Goal: Find specific page/section: Find specific page/section

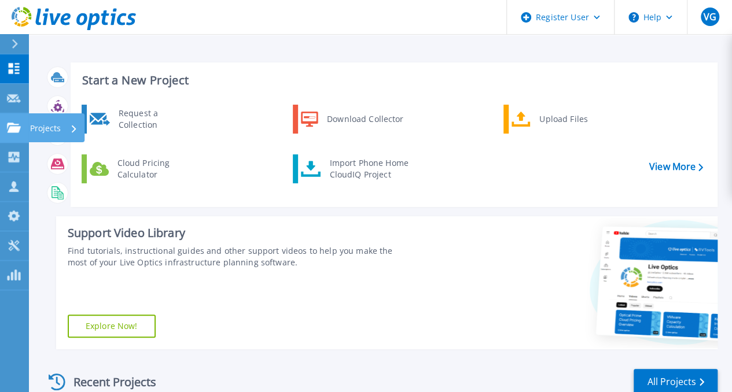
click at [21, 129] on div "Projects" at bounding box center [34, 128] width 54 height 10
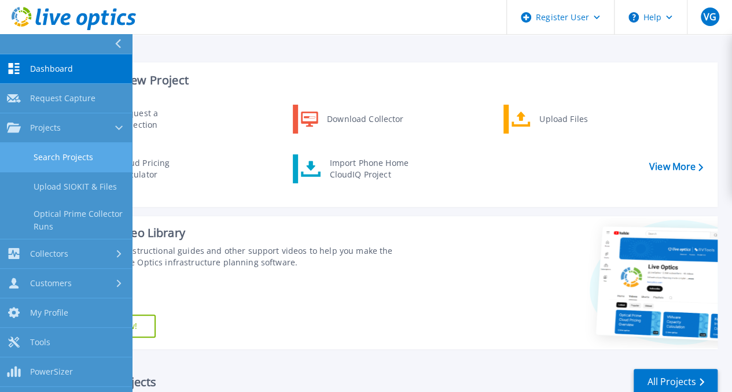
click at [74, 145] on link "Search Projects" at bounding box center [66, 158] width 132 height 30
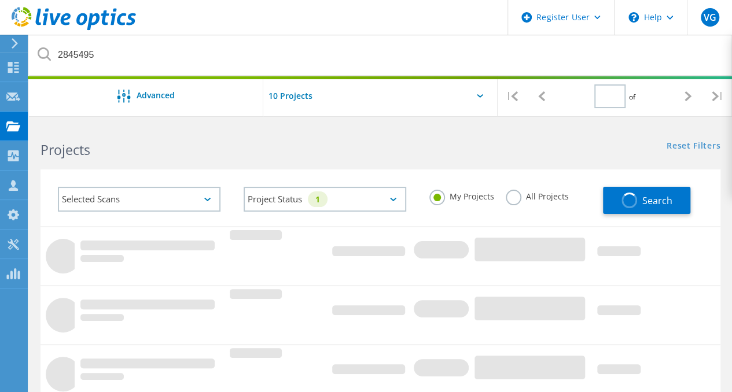
type input "1"
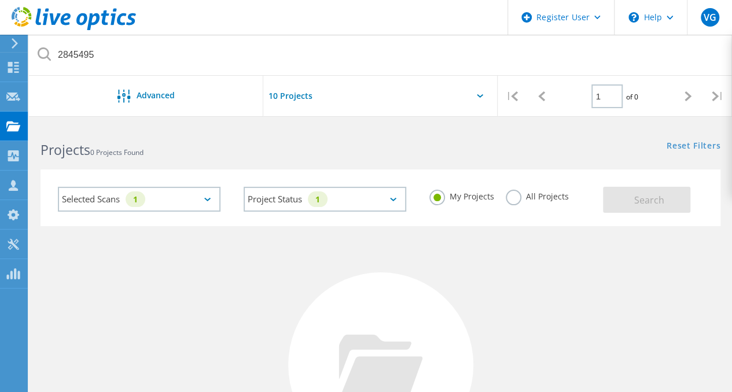
click at [507, 197] on label "All Projects" at bounding box center [537, 195] width 63 height 11
click at [0, 0] on input "All Projects" at bounding box center [0, 0] width 0 height 0
click at [607, 199] on button "Search" at bounding box center [646, 200] width 87 height 26
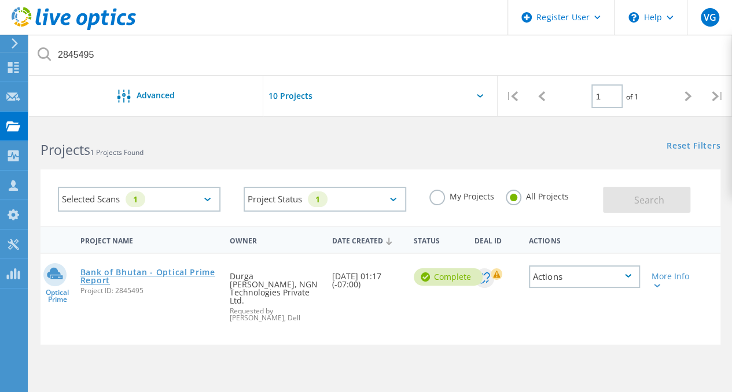
click at [183, 269] on link "Bank of Bhutan - Optical Prime Report" at bounding box center [149, 276] width 138 height 16
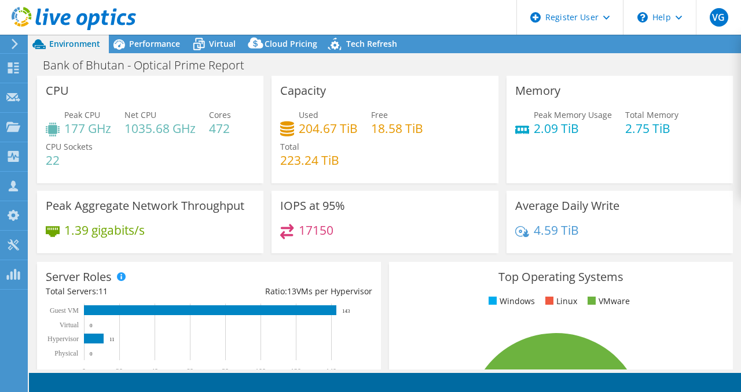
select select "USD"
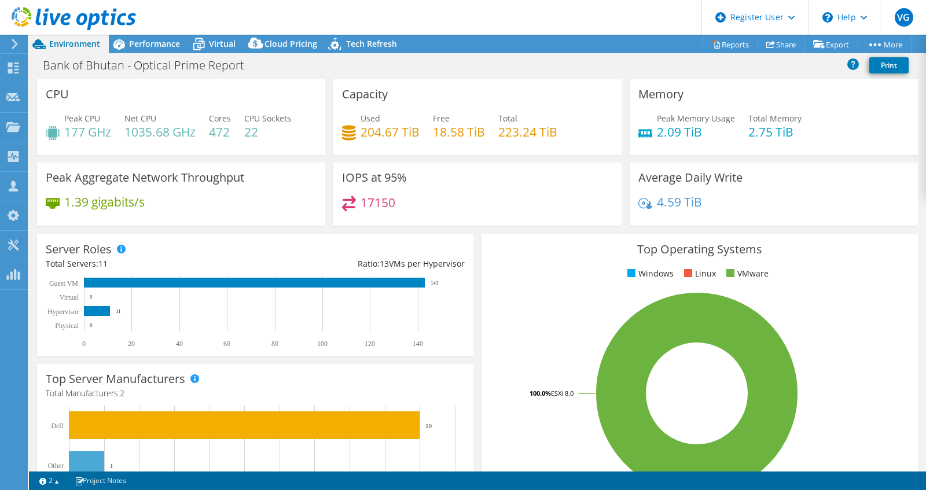
click at [371, 57] on div "Bank of Bhutan - Optical Prime Report Print" at bounding box center [477, 64] width 897 height 21
